Goal: Task Accomplishment & Management: Use online tool/utility

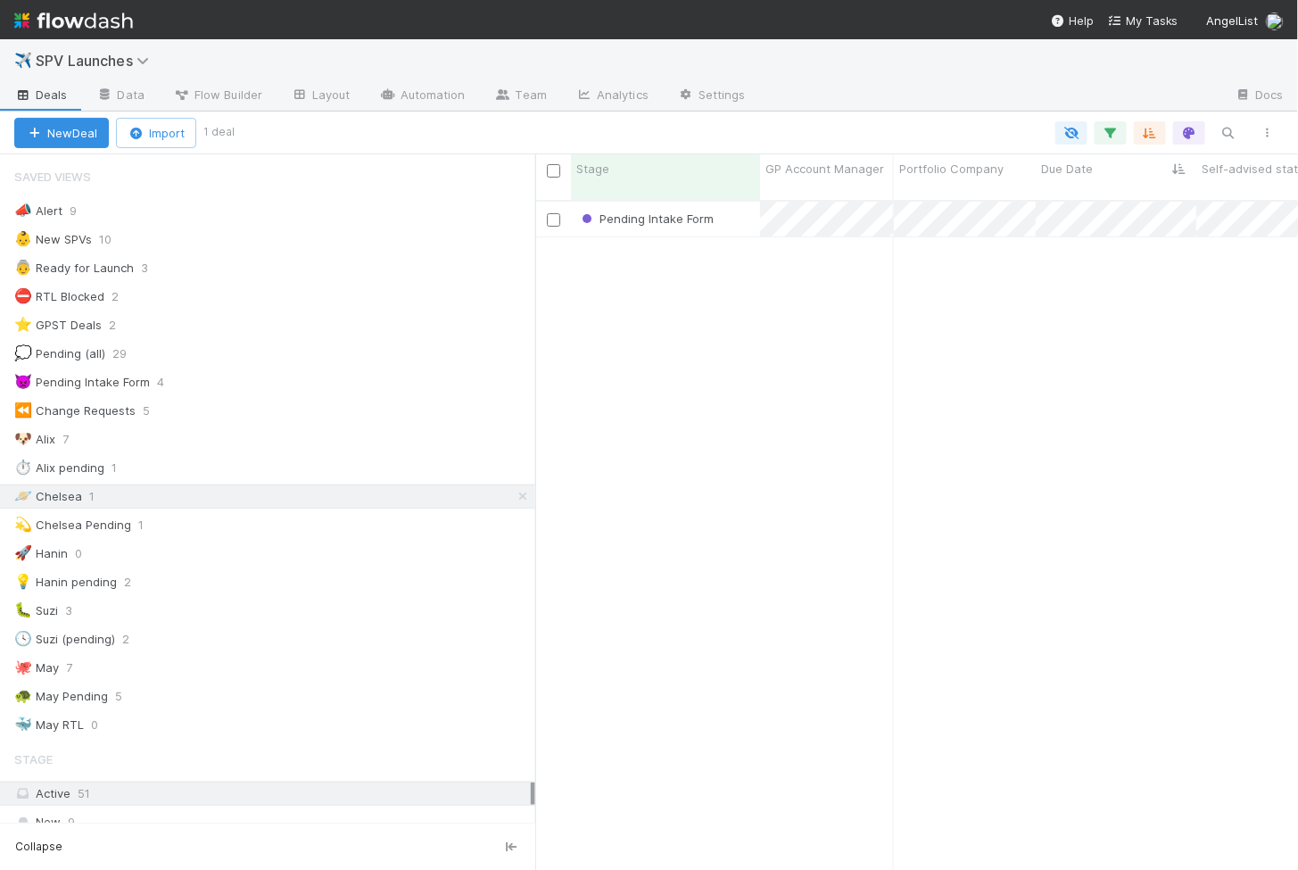
scroll to position [684, 762]
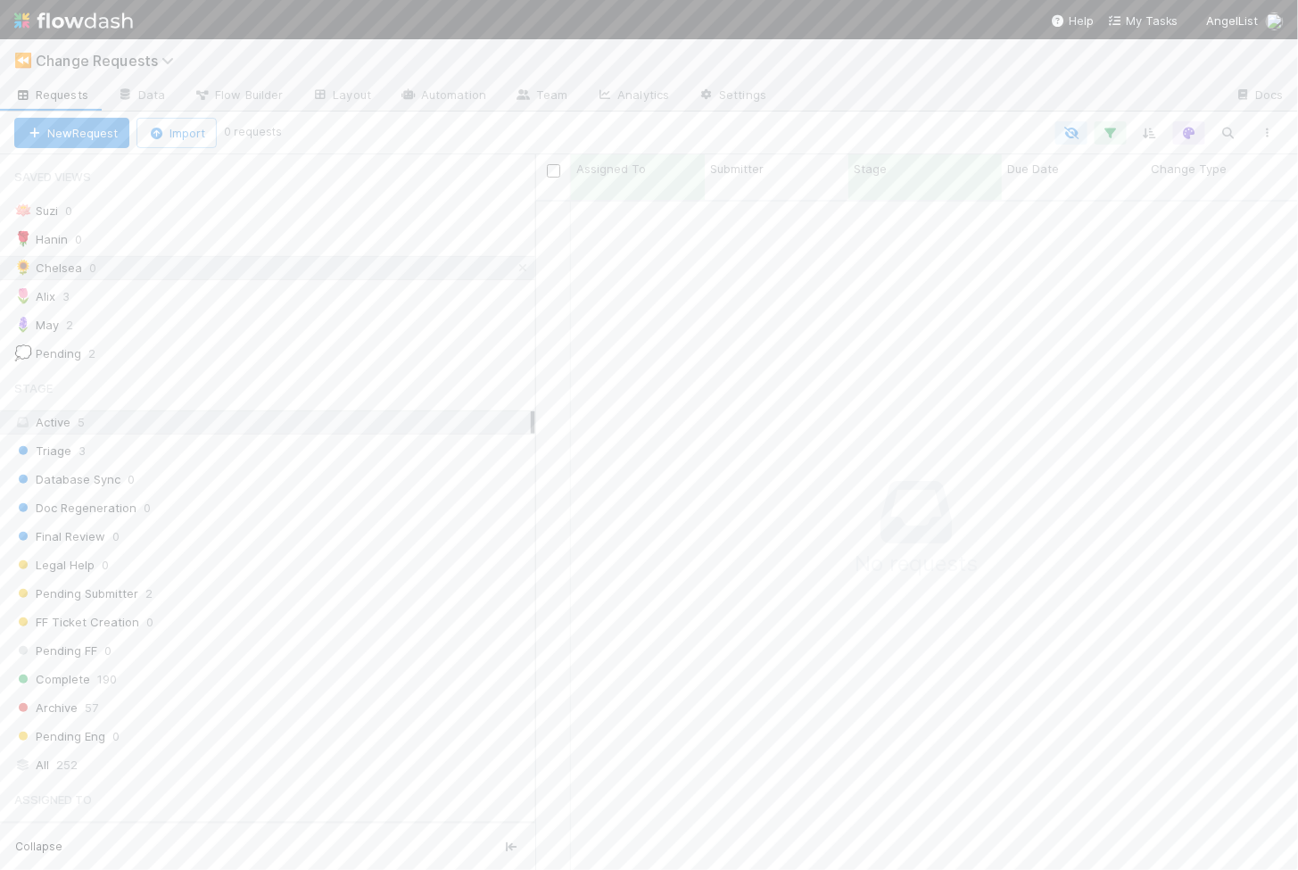
scroll to position [684, 762]
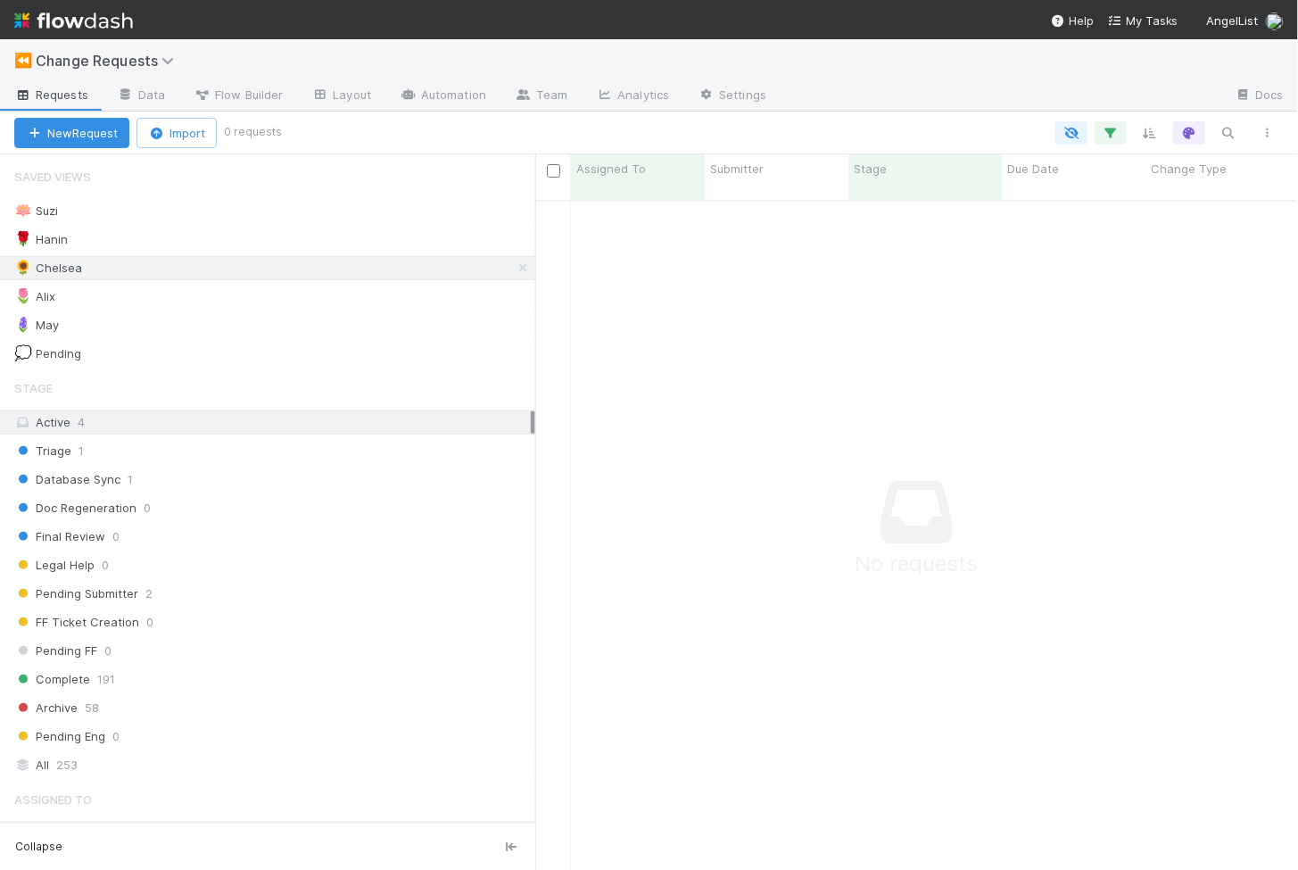
scroll to position [1, 1]
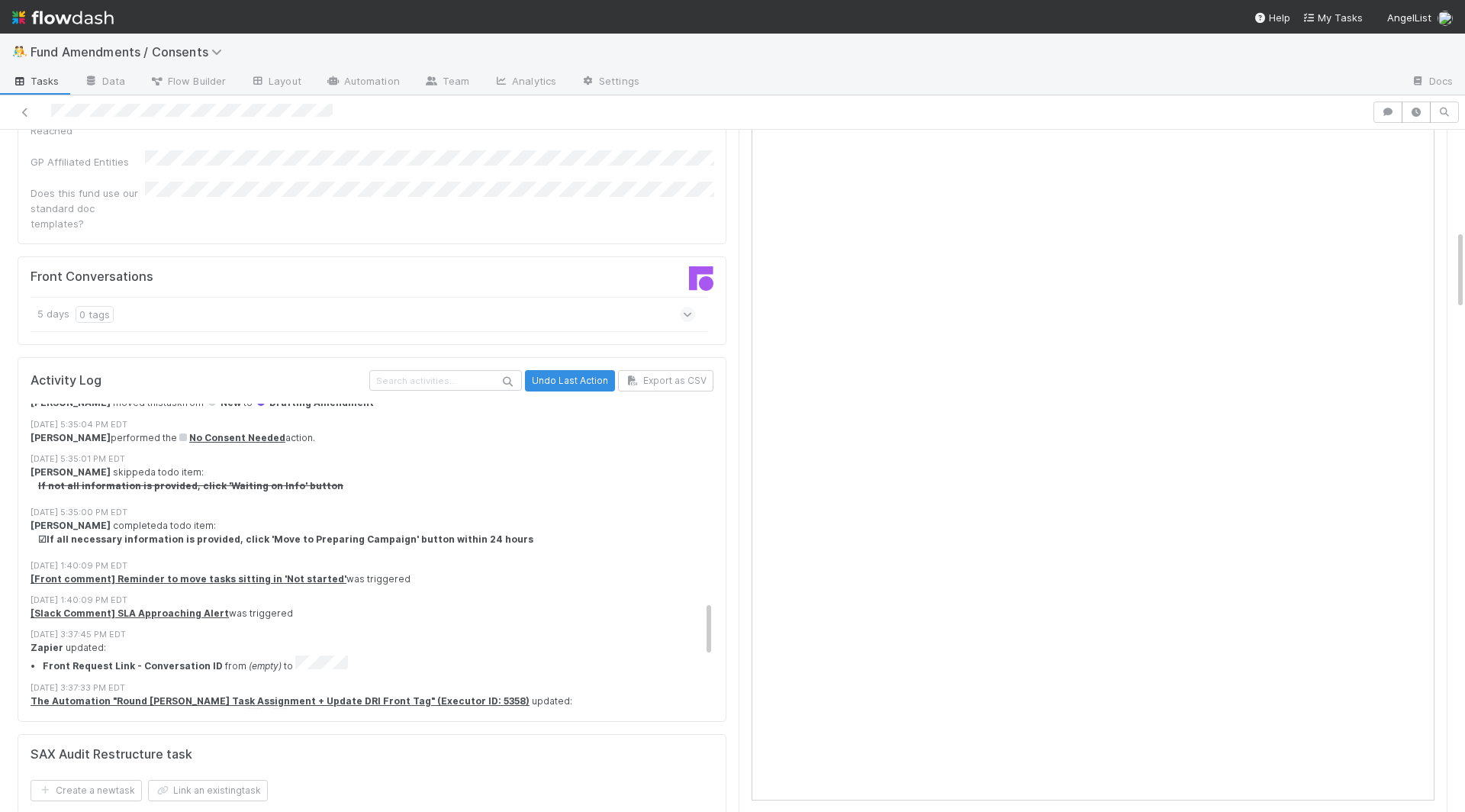
scroll to position [1063, 0]
click at [145, 606] on strong "[Slack Comment] SLA Approaching Alert" at bounding box center [130, 611] width 199 height 11
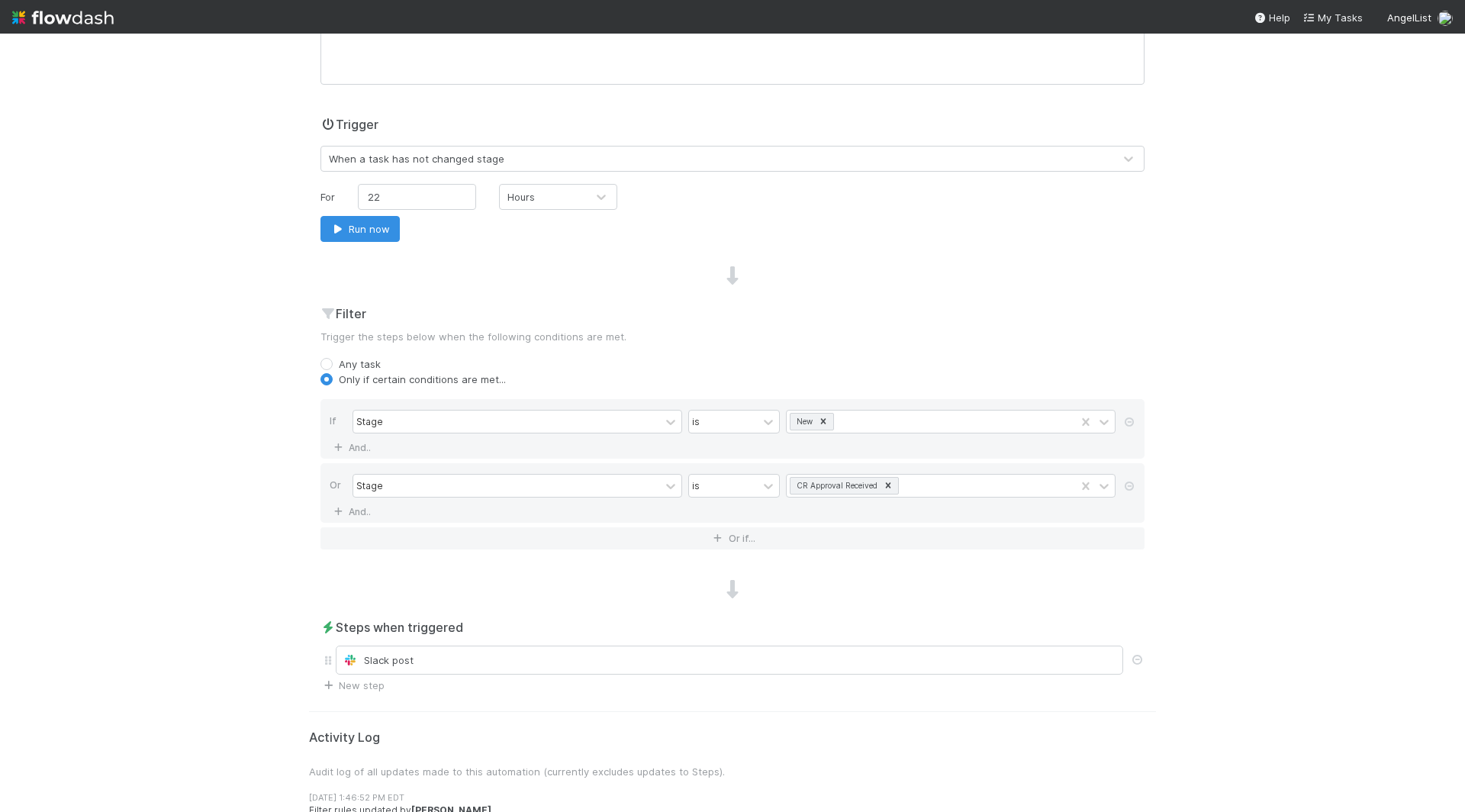
scroll to position [330, 0]
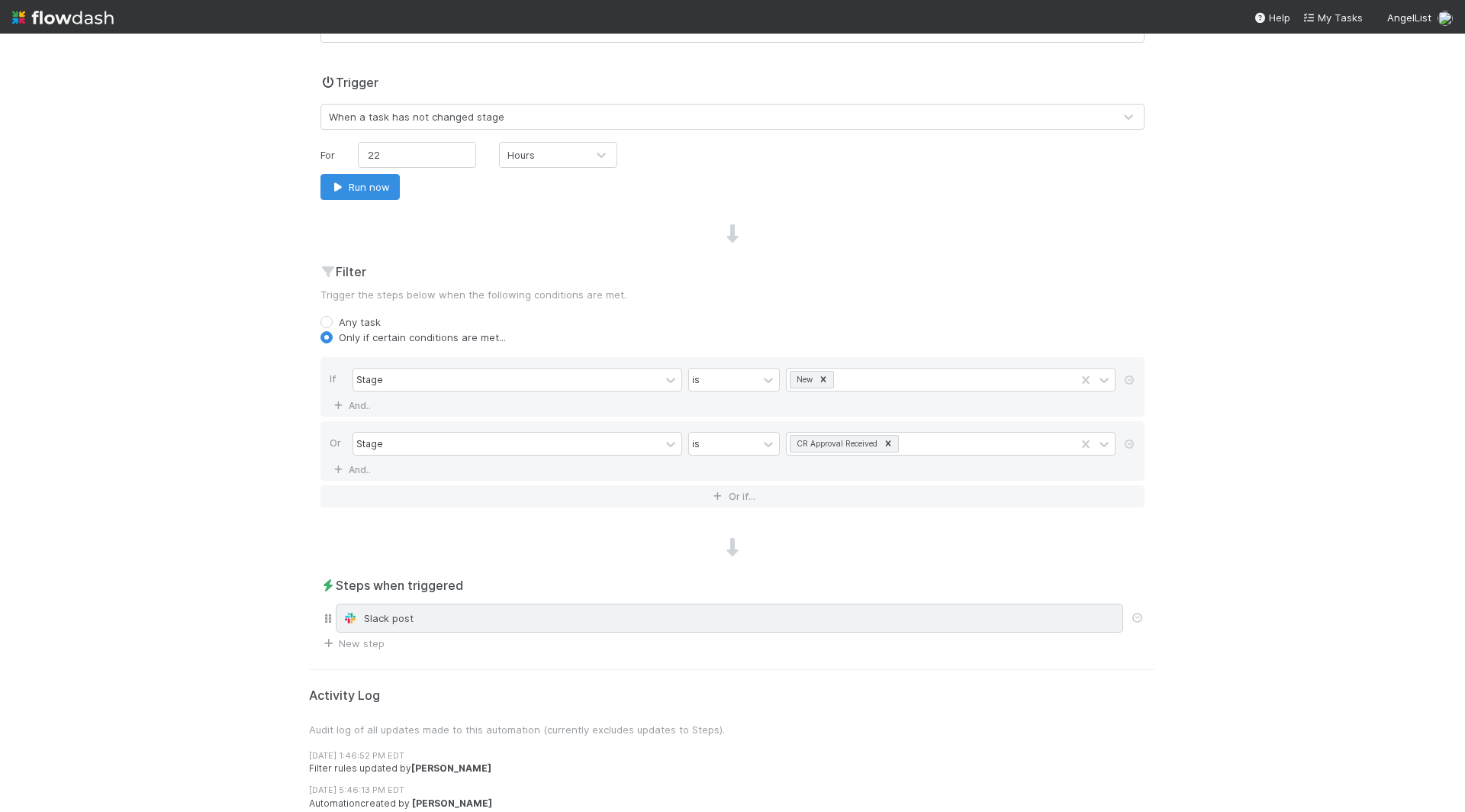
click at [374, 624] on div "Slack post" at bounding box center [729, 618] width 787 height 29
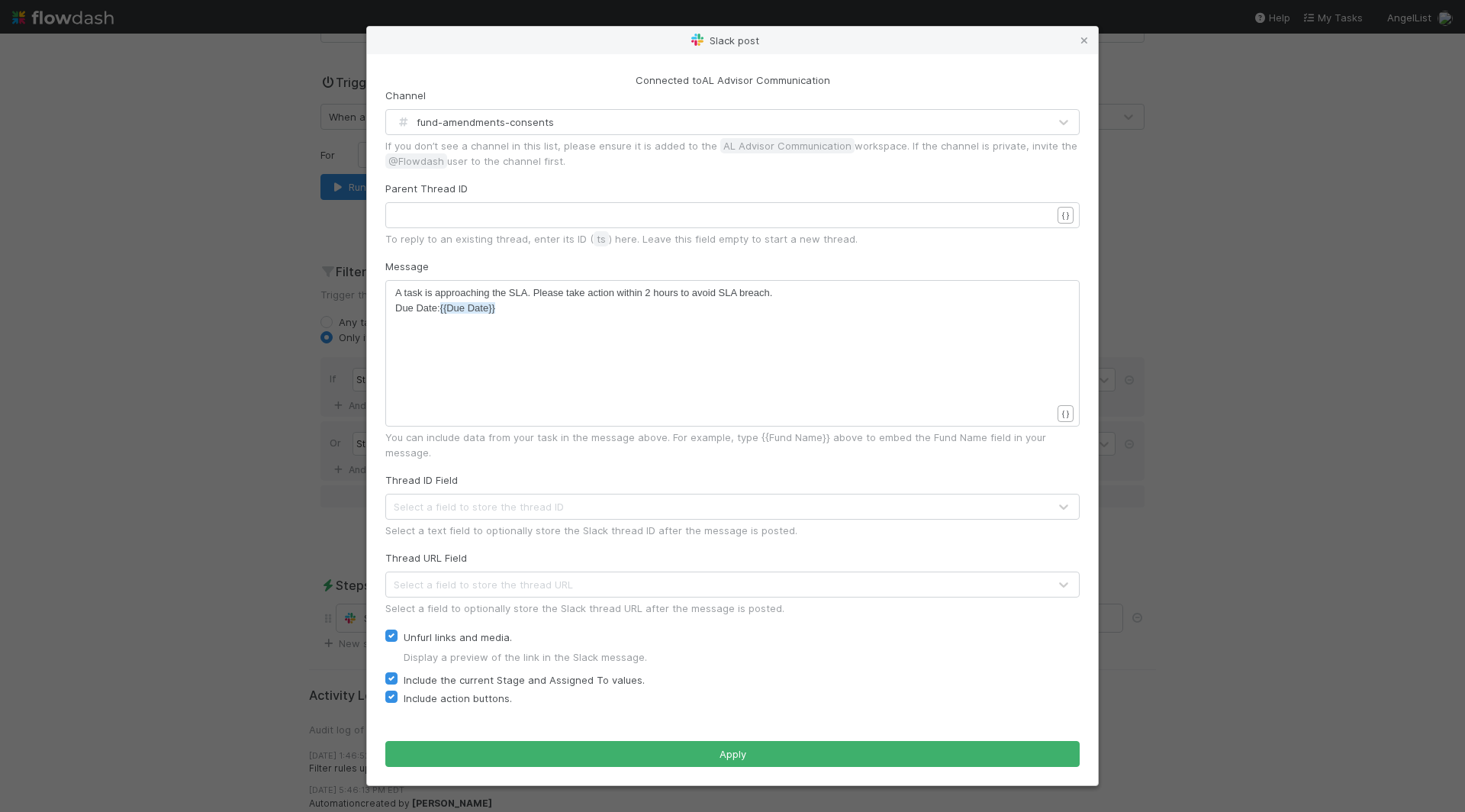
scroll to position [88, 0]
click at [173, 381] on div "Slack post Connected to AL Advisor Communication Channel fund-amendments-consen…" at bounding box center [732, 406] width 1465 height 812
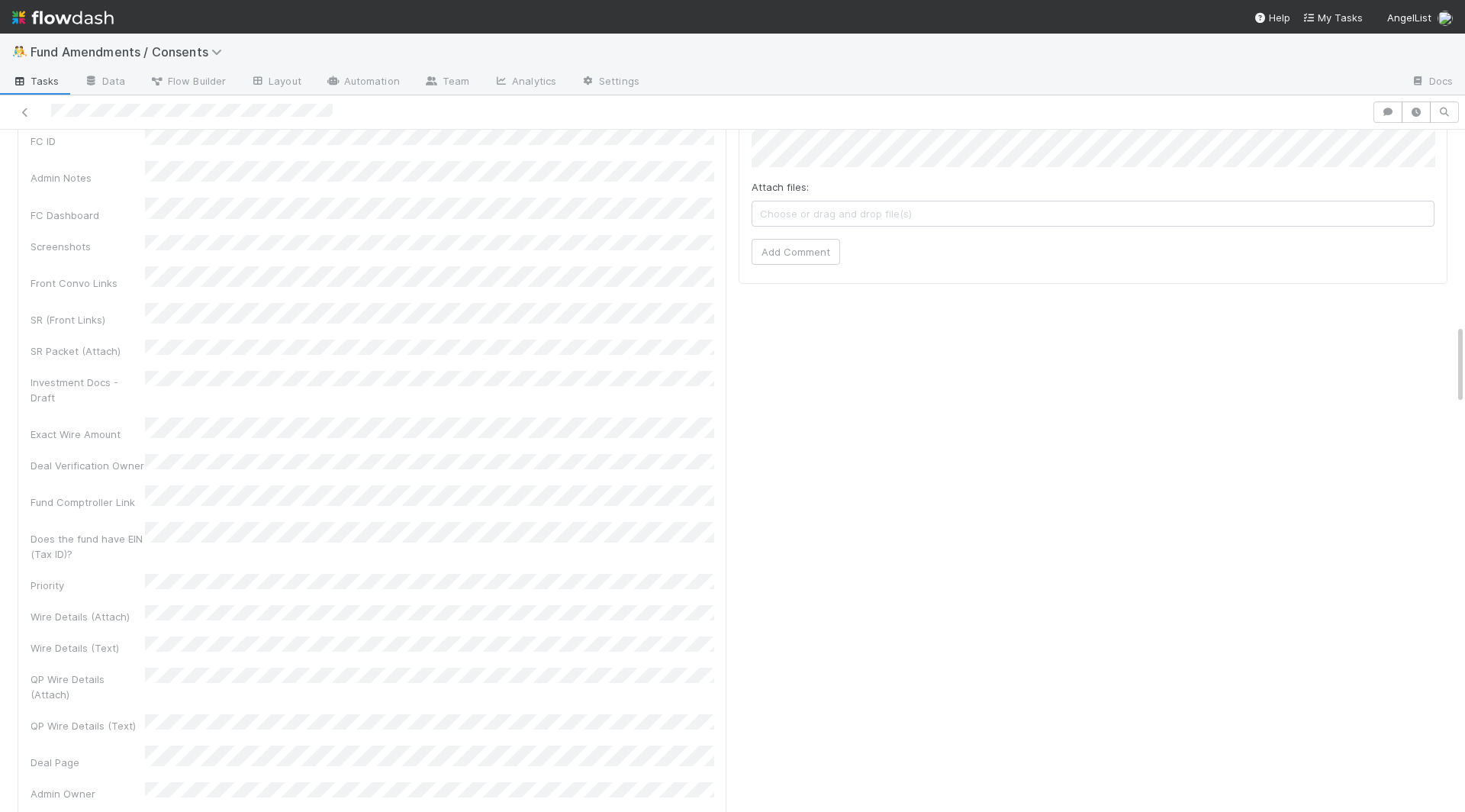
checkbox input "false"
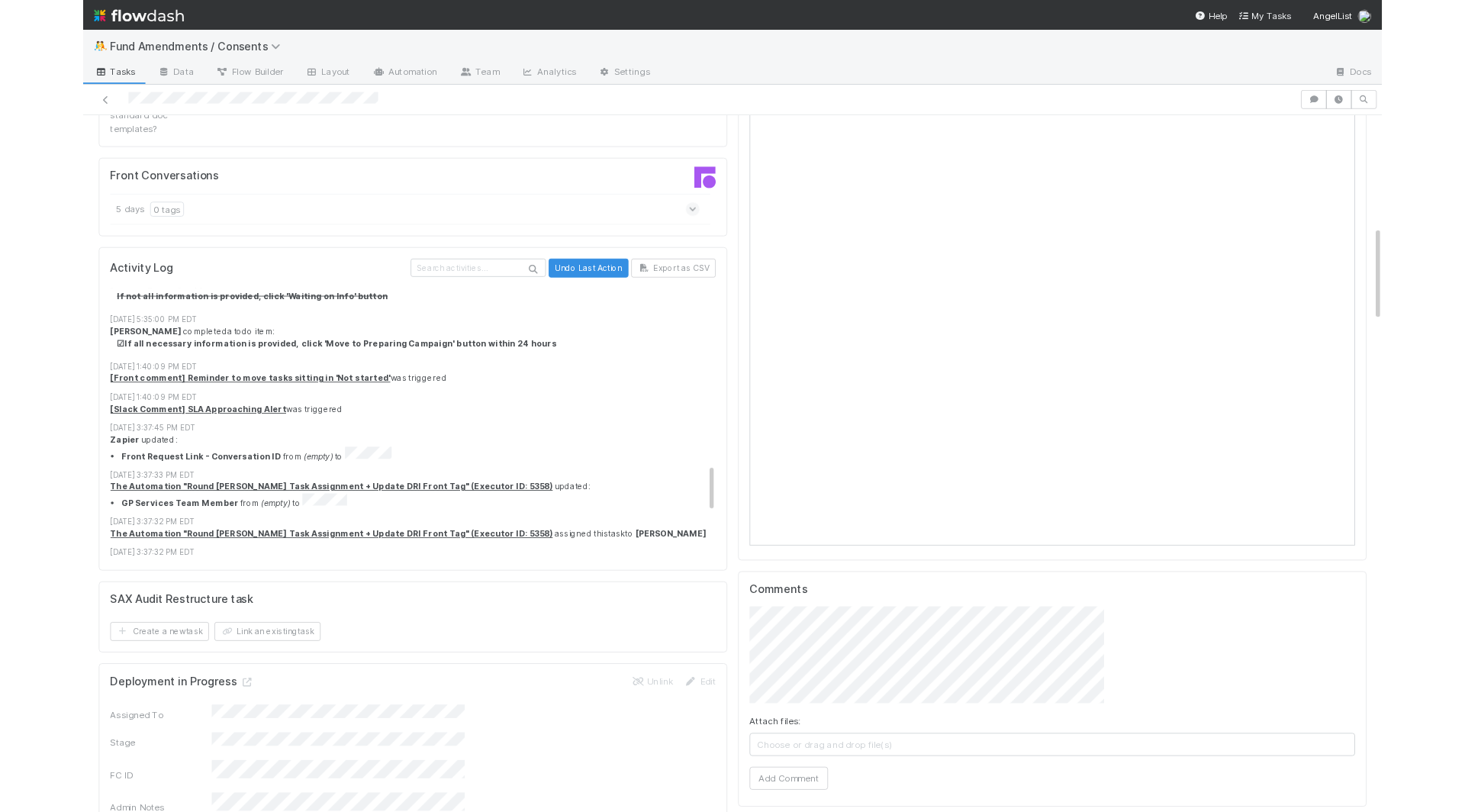
scroll to position [1104, 0]
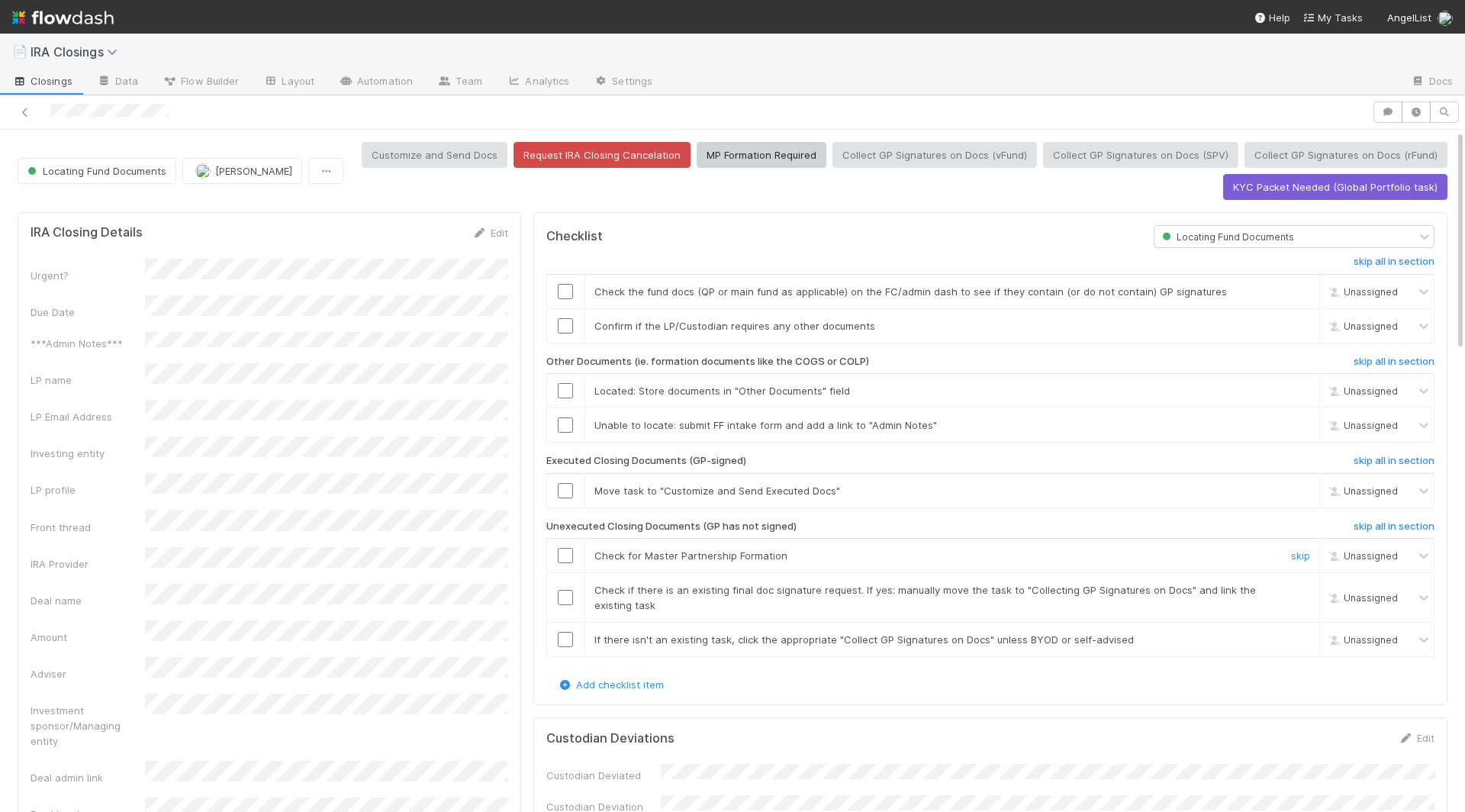
click at [566, 553] on input "checkbox" at bounding box center [566, 555] width 15 height 15
click at [566, 590] on input "checkbox" at bounding box center [566, 597] width 15 height 15
click at [566, 631] on input "checkbox" at bounding box center [566, 639] width 15 height 15
click at [568, 483] on input "checkbox" at bounding box center [566, 491] width 15 height 15
click at [570, 418] on input "checkbox" at bounding box center [566, 425] width 15 height 15
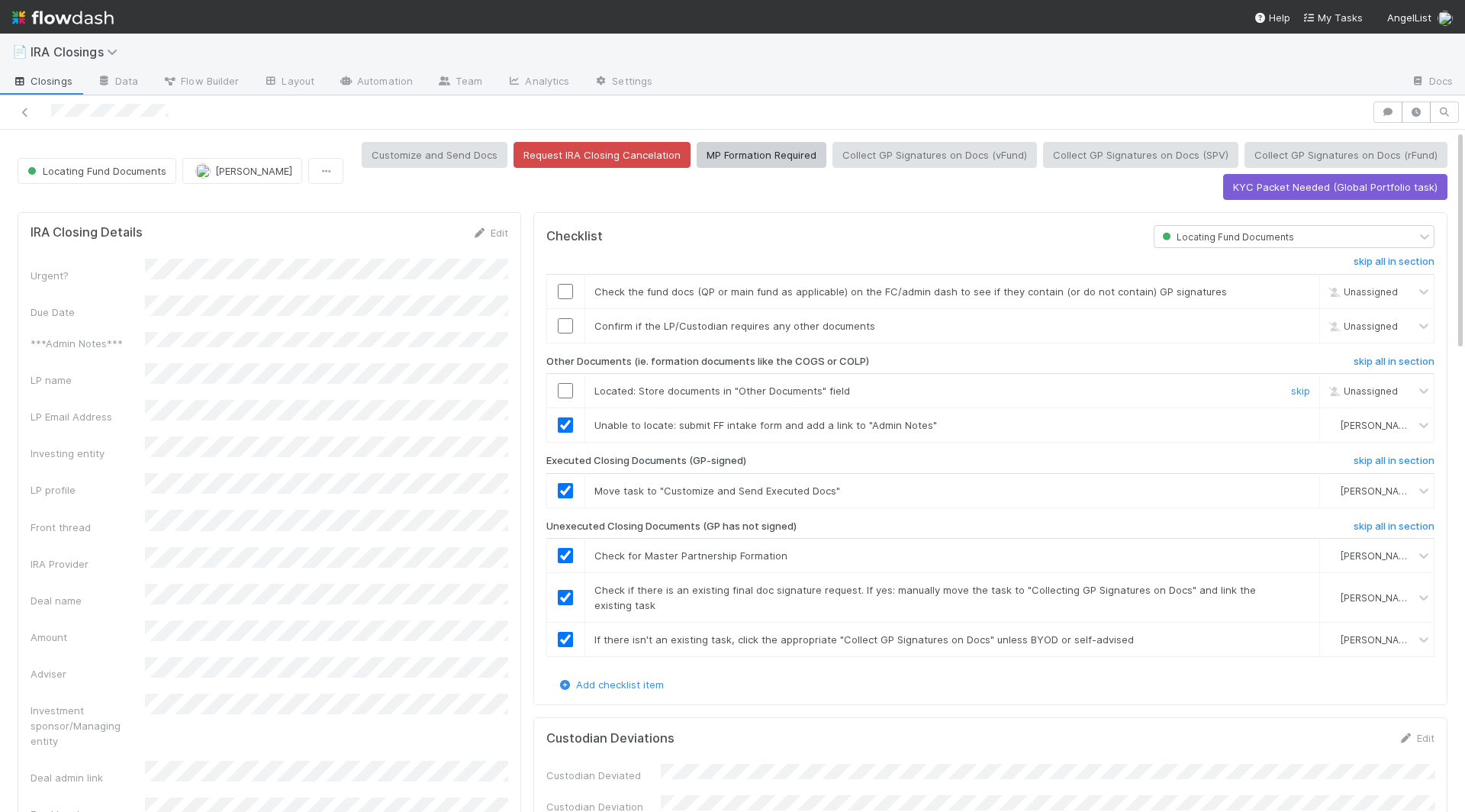
click at [570, 389] on input "checkbox" at bounding box center [566, 391] width 15 height 15
click at [566, 310] on td at bounding box center [566, 325] width 39 height 34
click at [566, 318] on input "checkbox" at bounding box center [566, 326] width 15 height 15
click at [566, 284] on input "checkbox" at bounding box center [566, 292] width 15 height 15
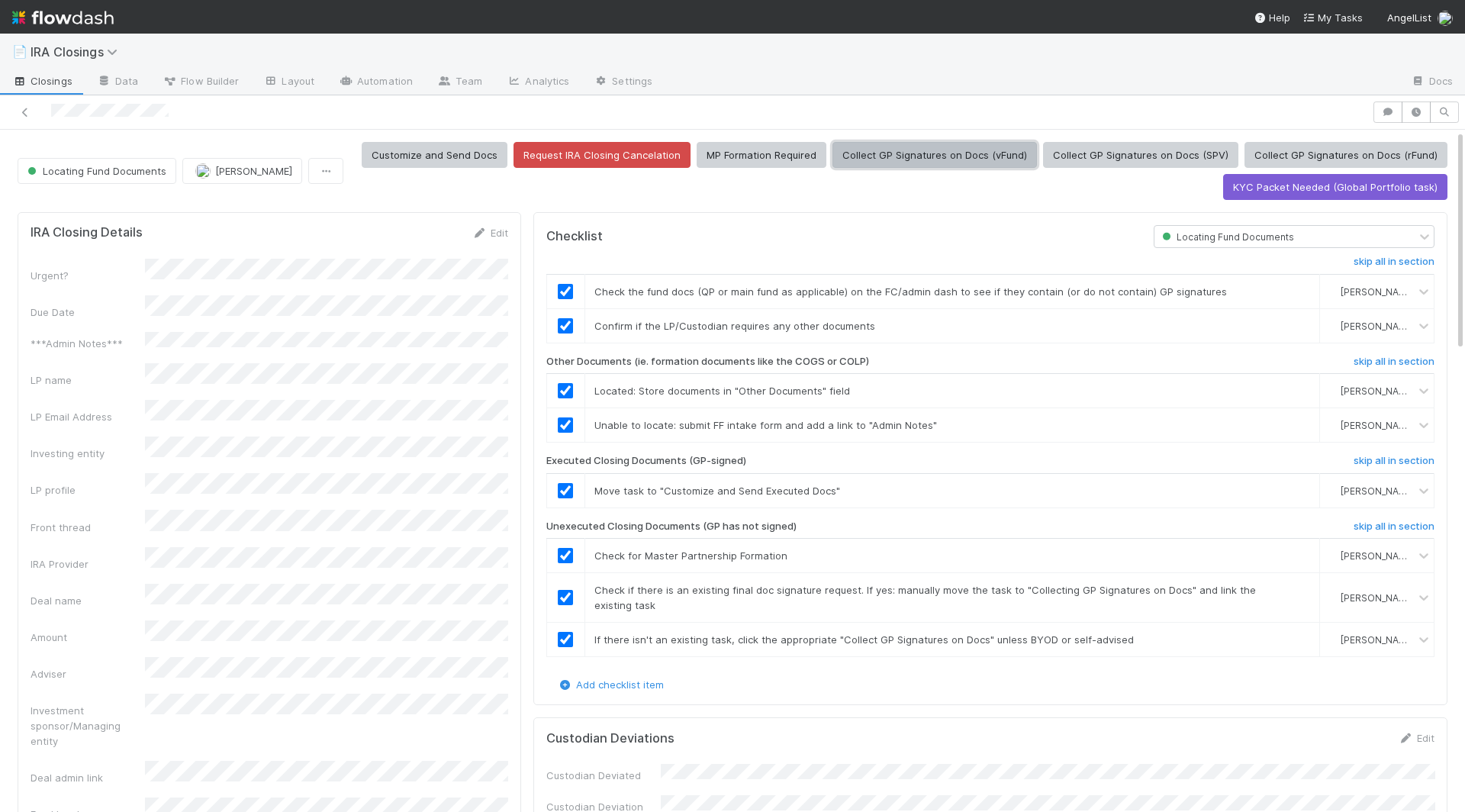
click at [988, 157] on button "Collect GP Signatures on Docs (vFund)" at bounding box center [934, 155] width 205 height 26
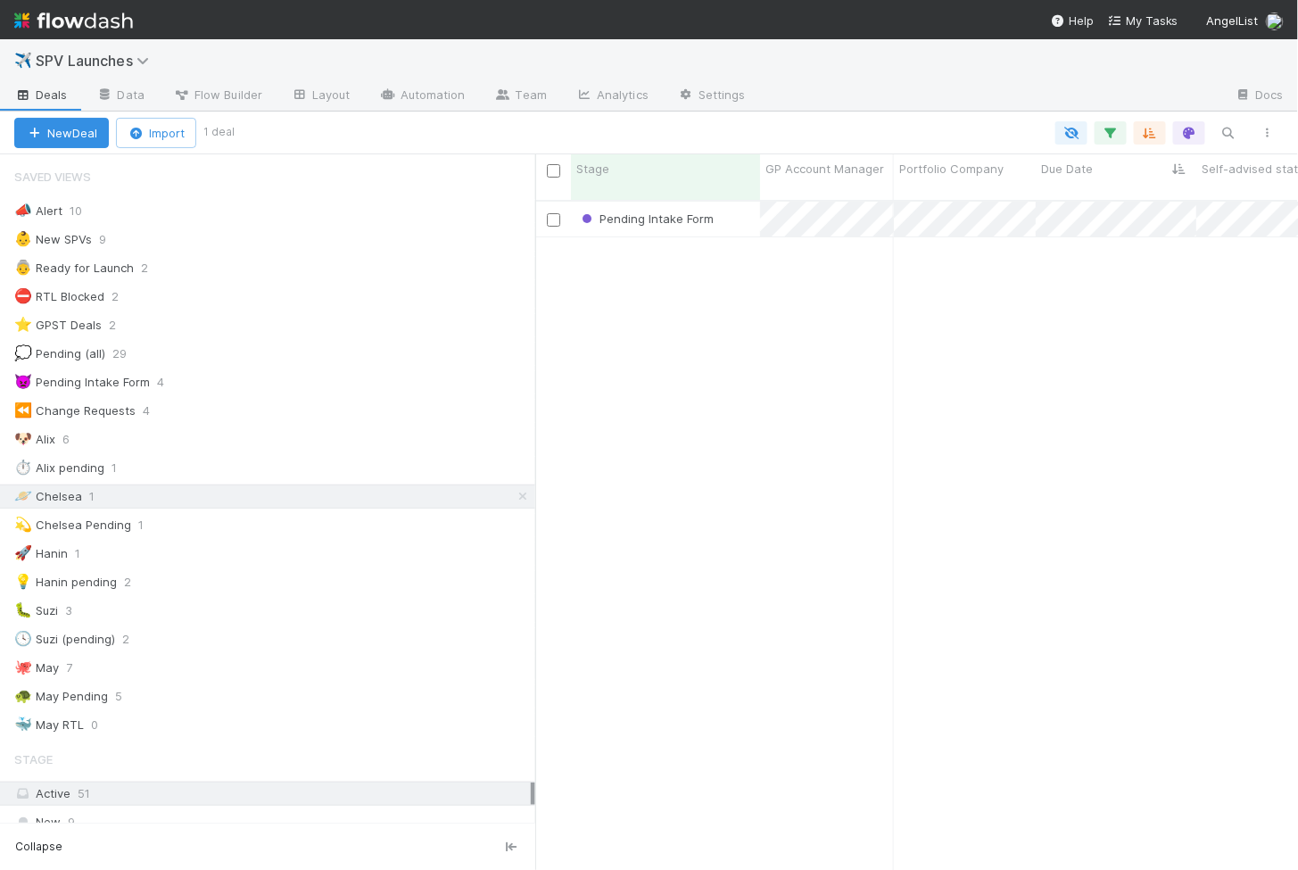
scroll to position [684, 762]
